Goal: Contribute content

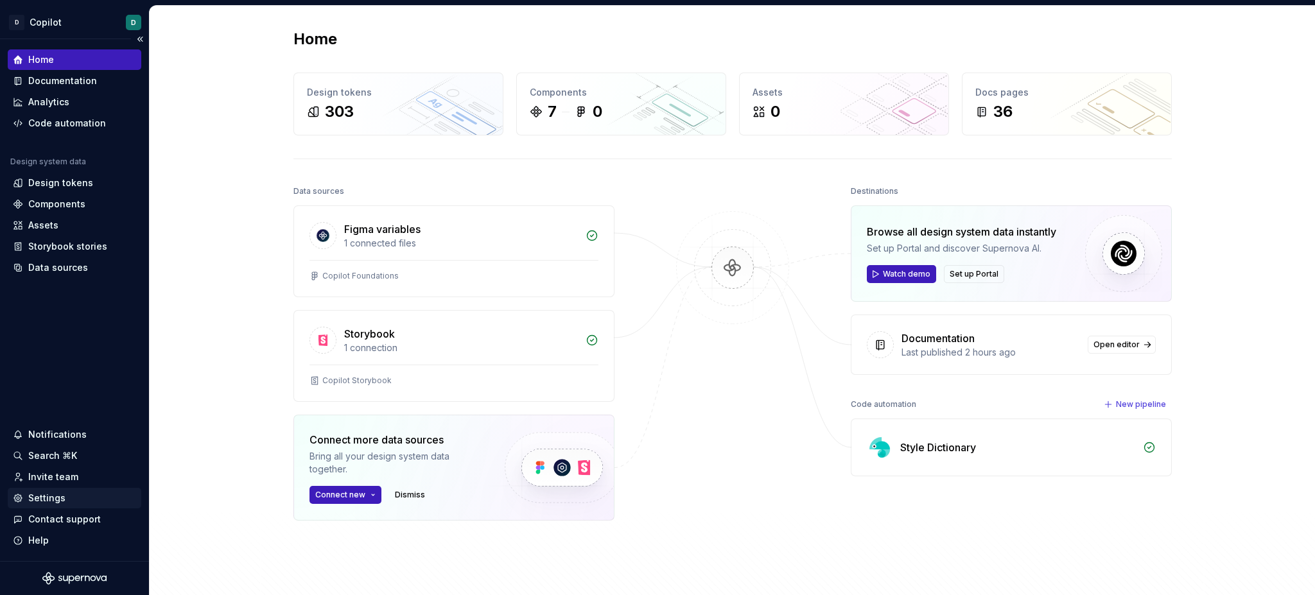
click at [48, 498] on div "Settings" at bounding box center [46, 498] width 37 height 13
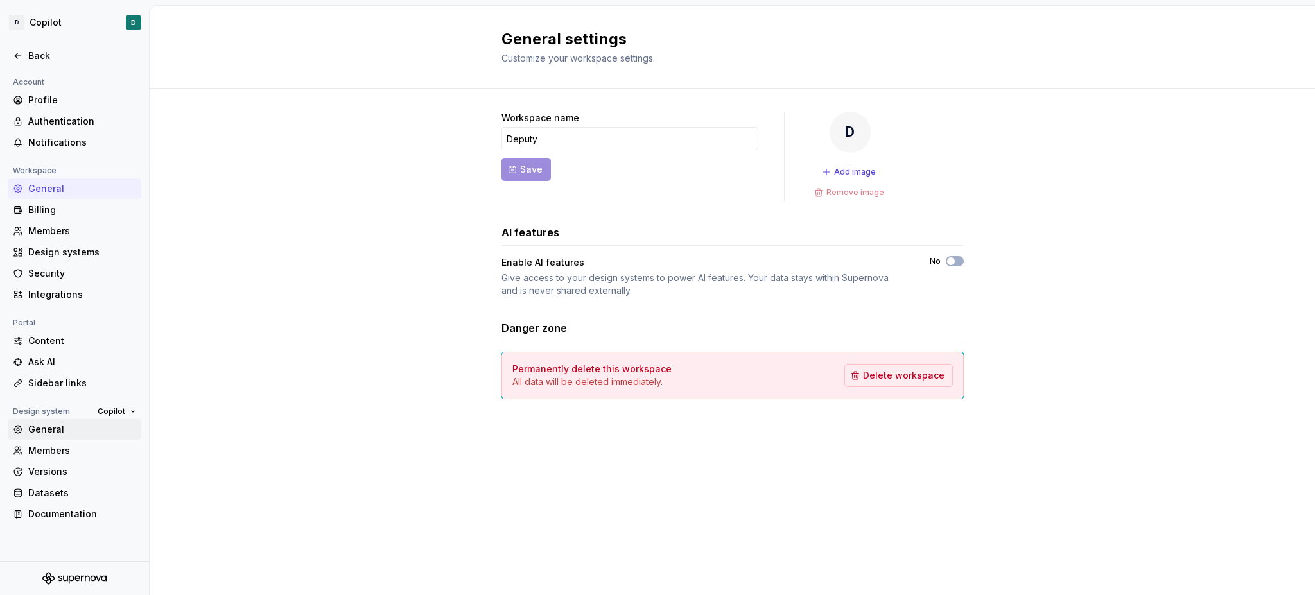
click at [54, 432] on div "General" at bounding box center [82, 429] width 108 height 13
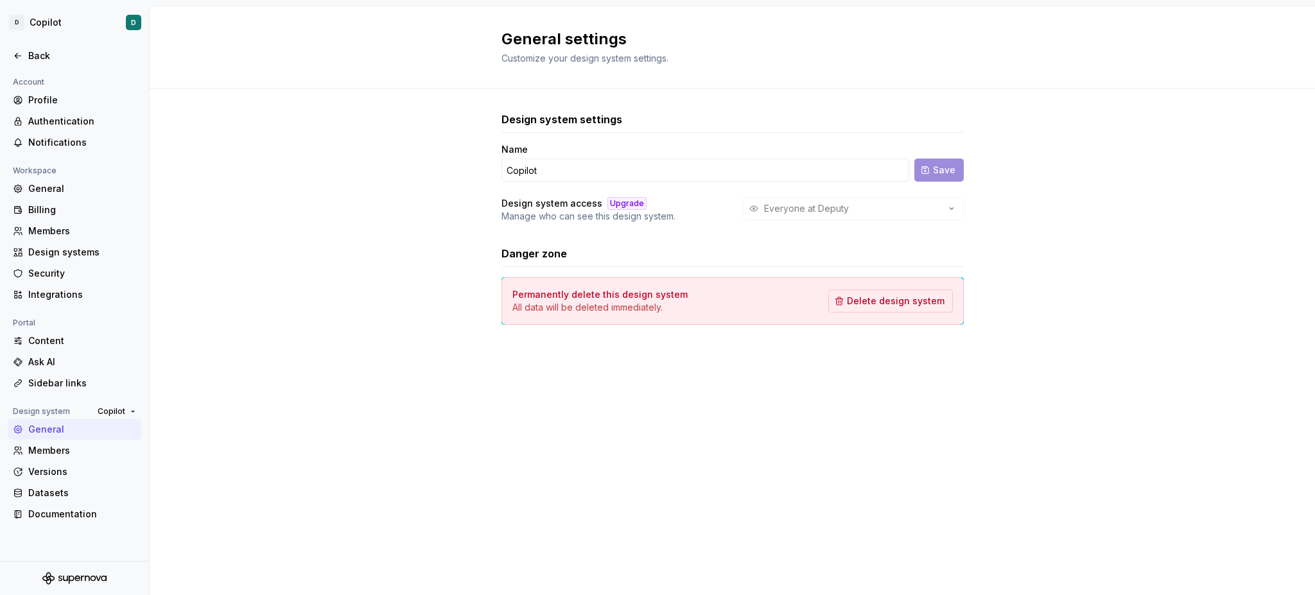
click at [856, 211] on div "Everyone at Deputy" at bounding box center [853, 208] width 221 height 23
click at [38, 58] on div "Back" at bounding box center [82, 55] width 108 height 13
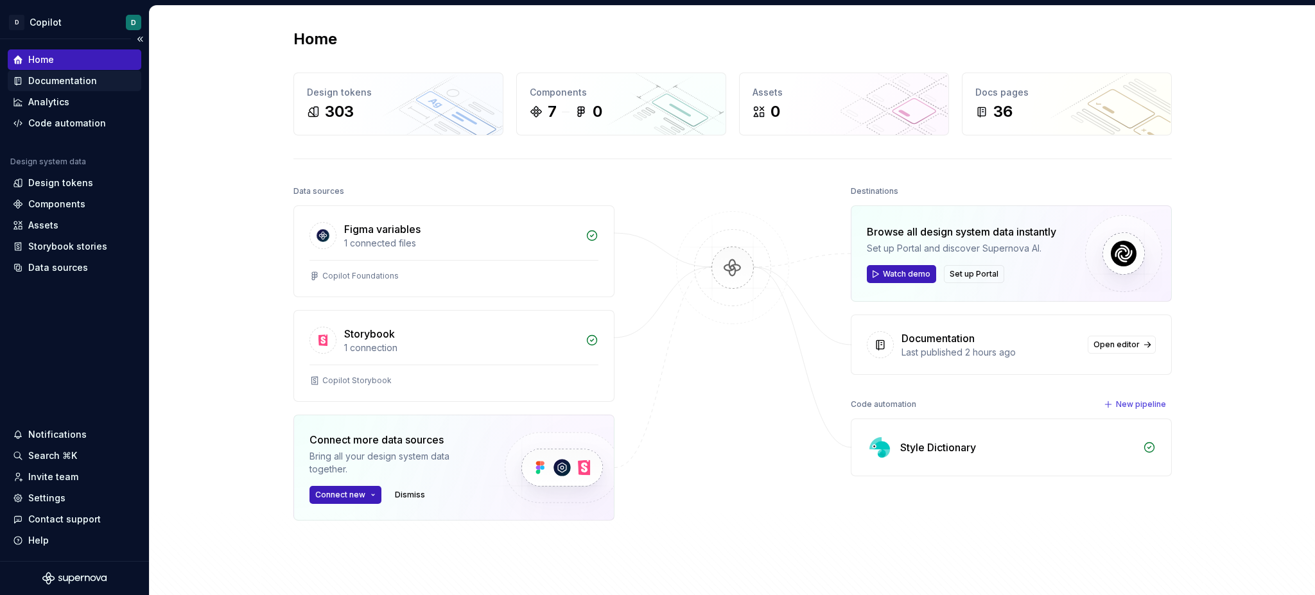
click at [55, 80] on div "Documentation" at bounding box center [62, 80] width 69 height 13
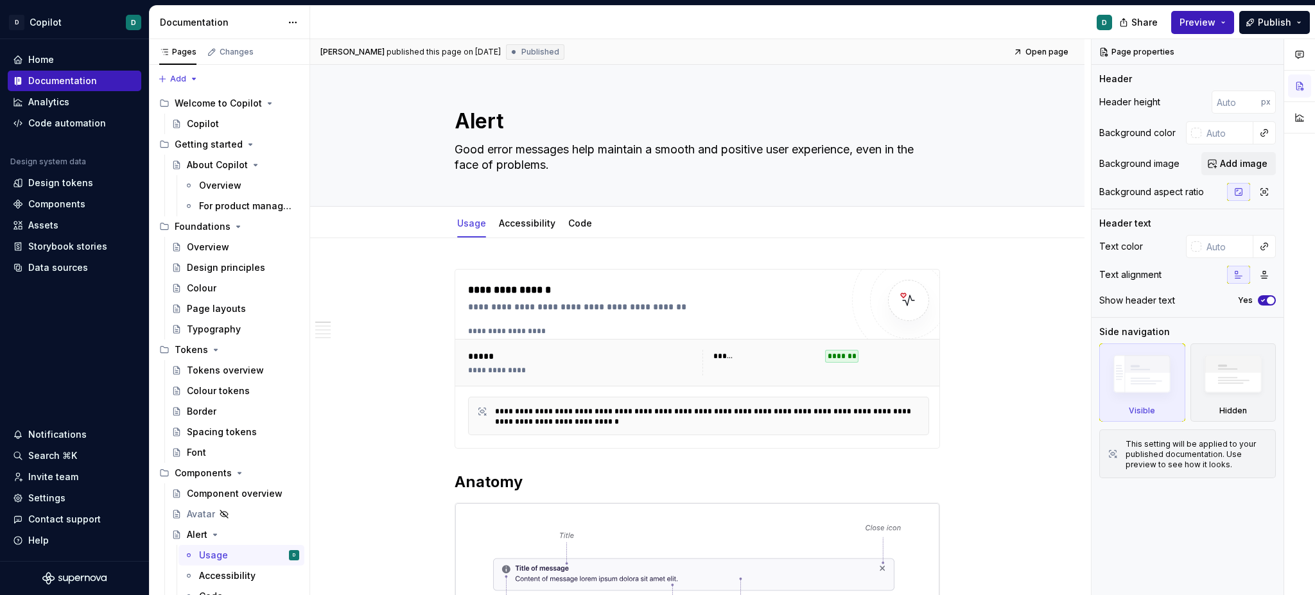
type textarea "*"
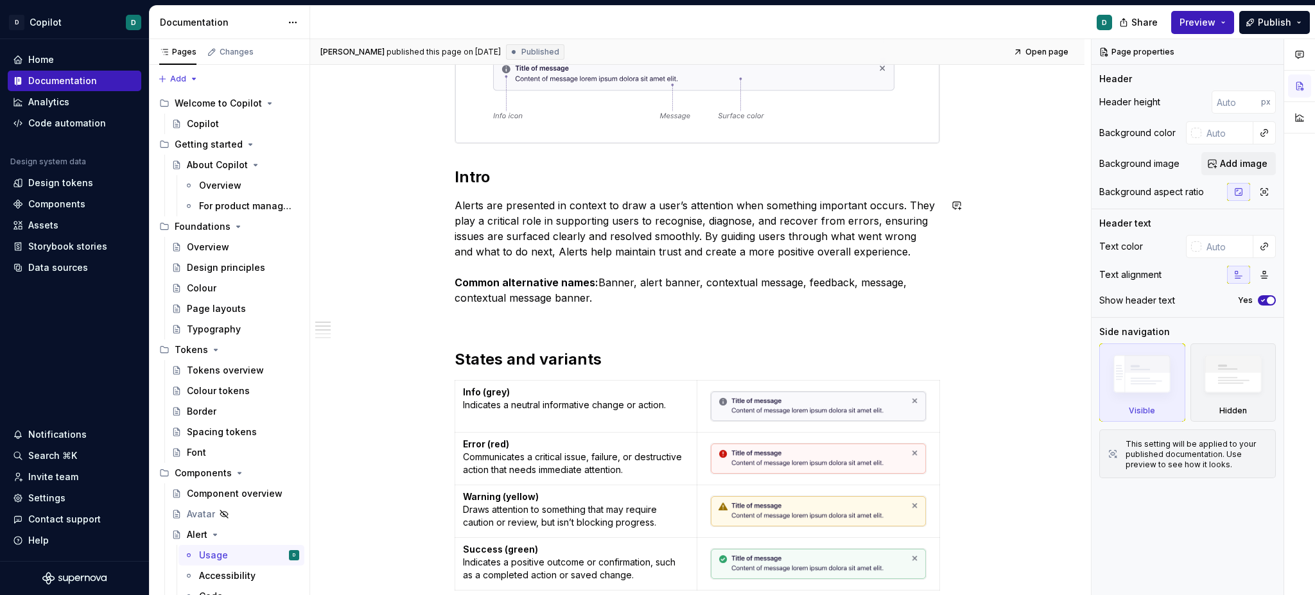
scroll to position [535, 0]
